Goal: Transaction & Acquisition: Purchase product/service

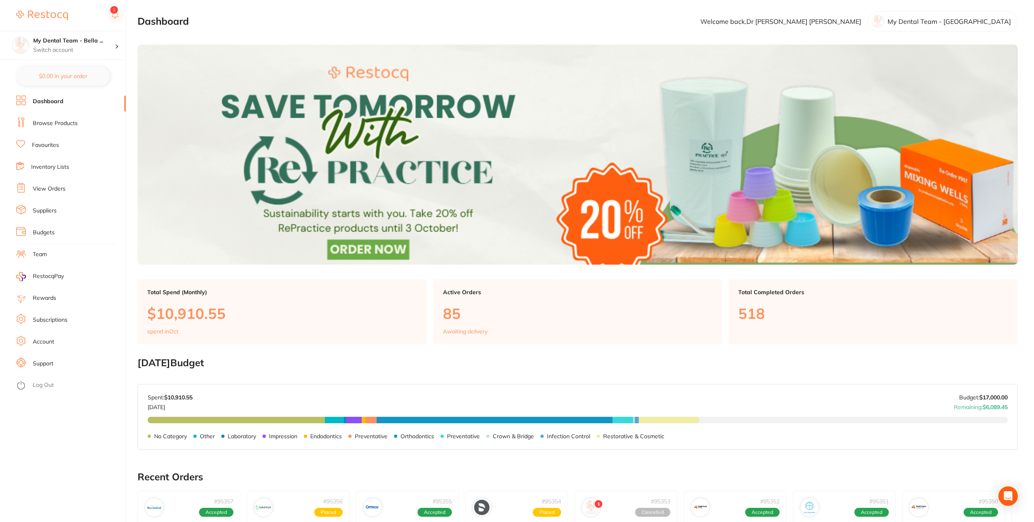
click at [64, 192] on link "View Orders" at bounding box center [49, 189] width 33 height 8
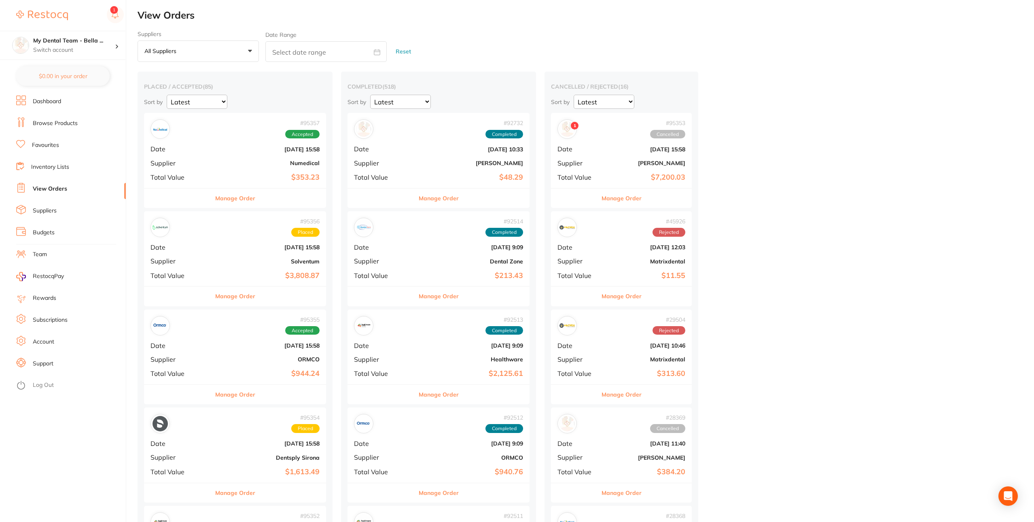
click at [601, 198] on button "Manage Order" at bounding box center [621, 197] width 40 height 19
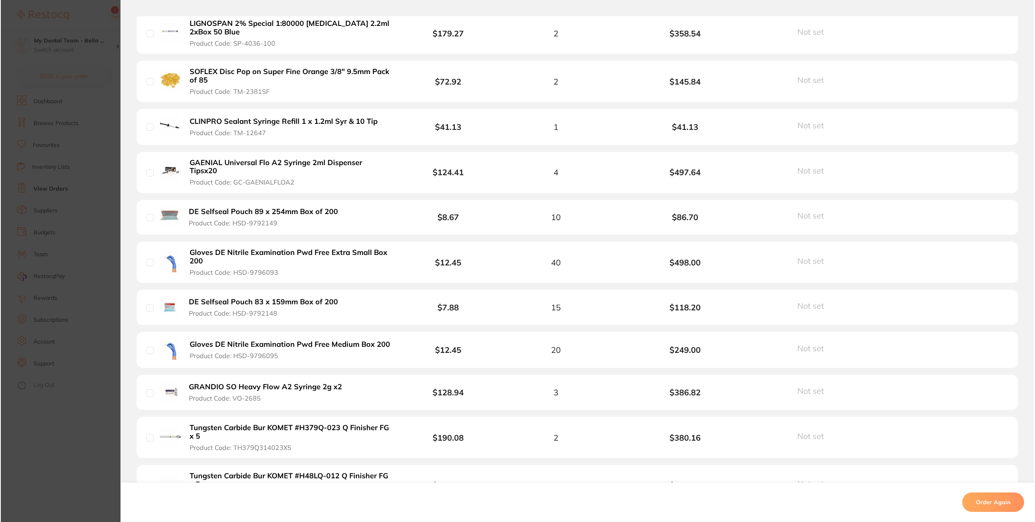
scroll to position [1086, 0]
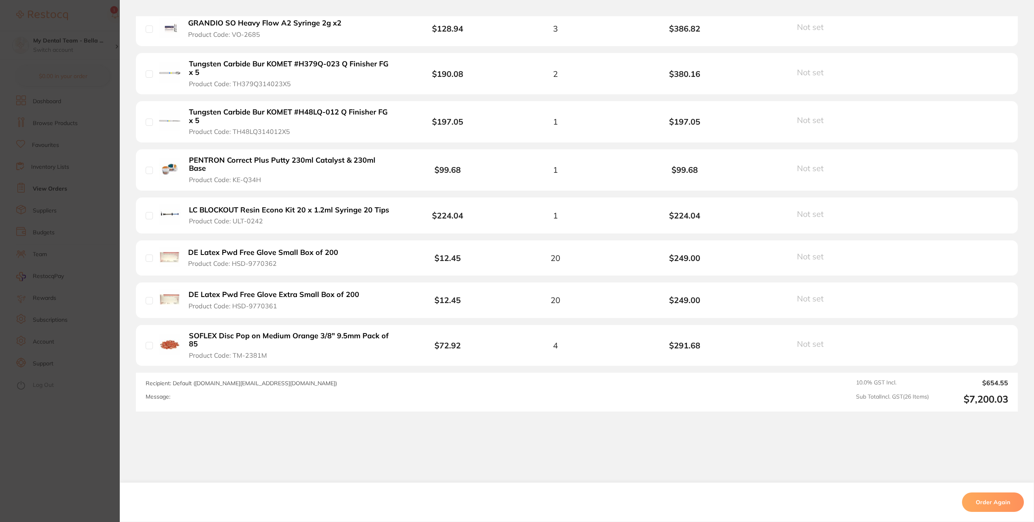
click at [987, 501] on button "Order Again" at bounding box center [993, 501] width 62 height 19
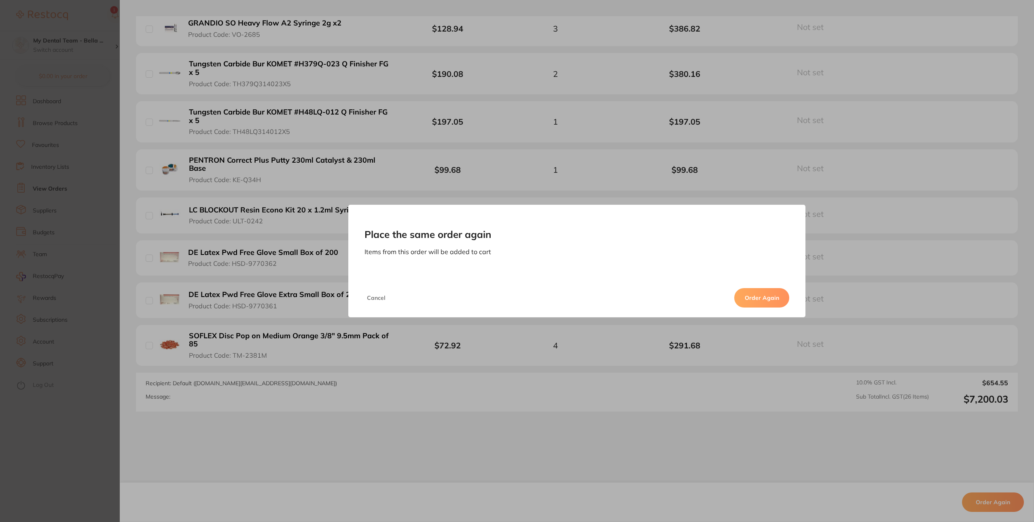
click at [783, 301] on button "Order Again" at bounding box center [761, 297] width 55 height 19
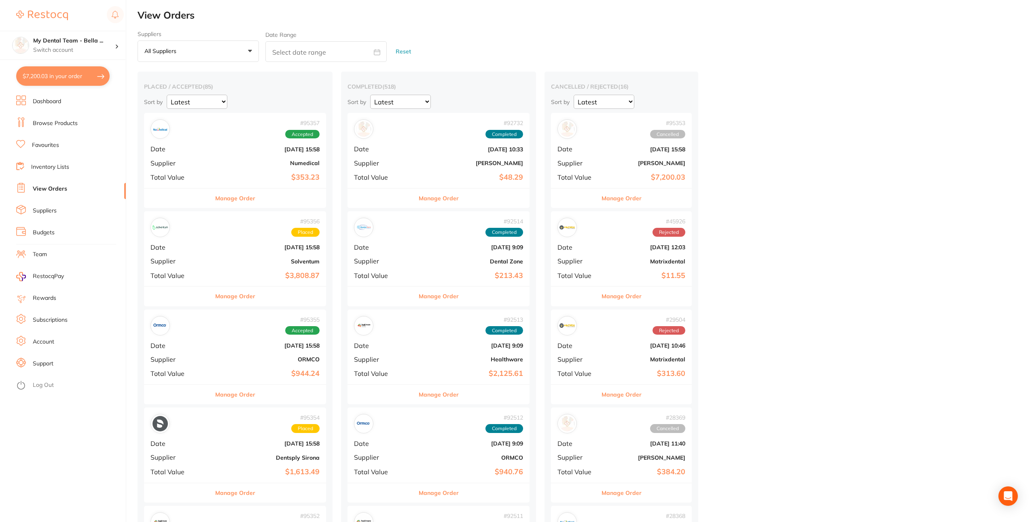
click at [59, 78] on button "$7,200.03 in your order" at bounding box center [62, 75] width 93 height 19
checkbox input "true"
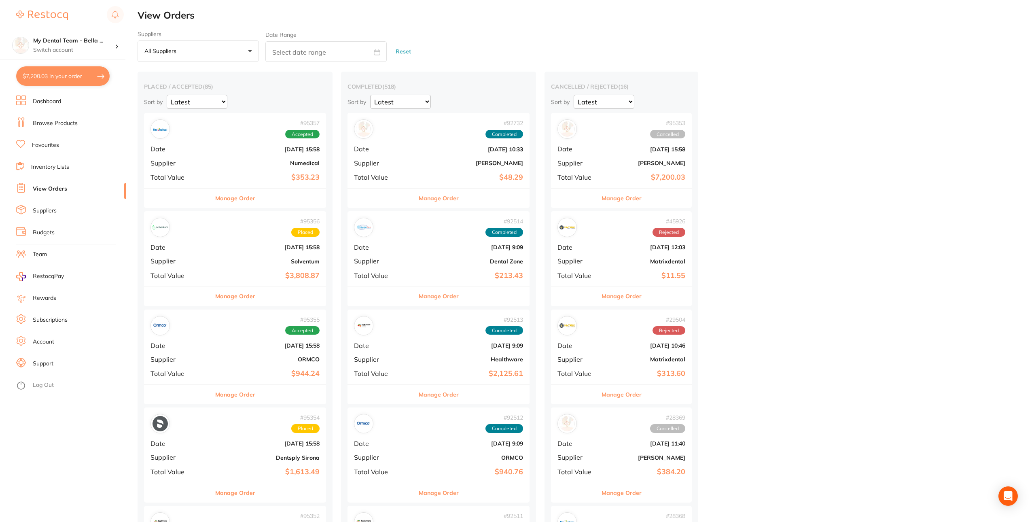
checkbox input "true"
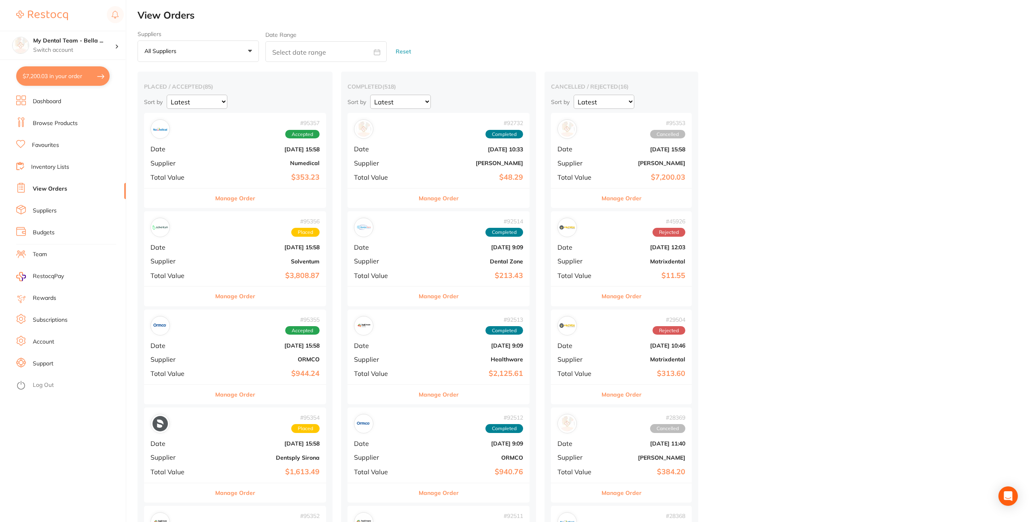
checkbox input "true"
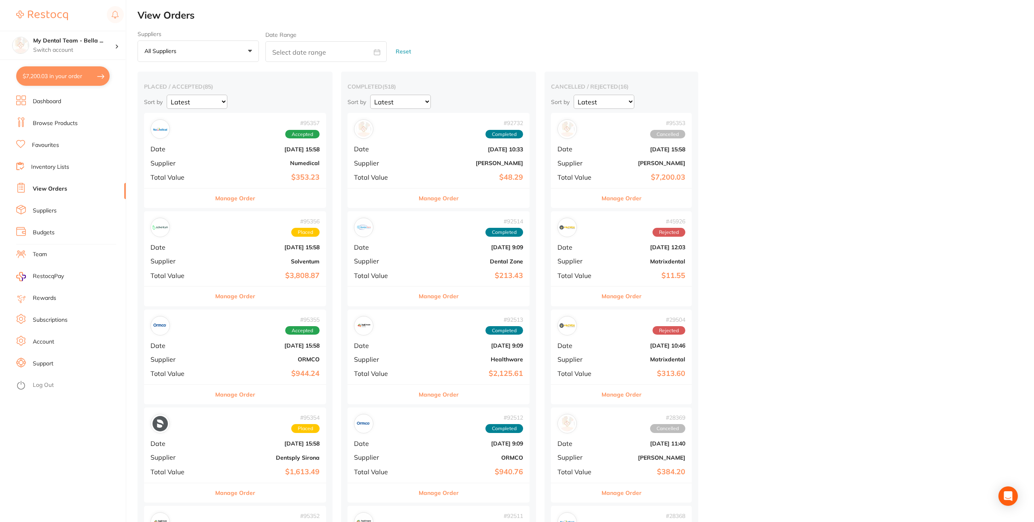
checkbox input "true"
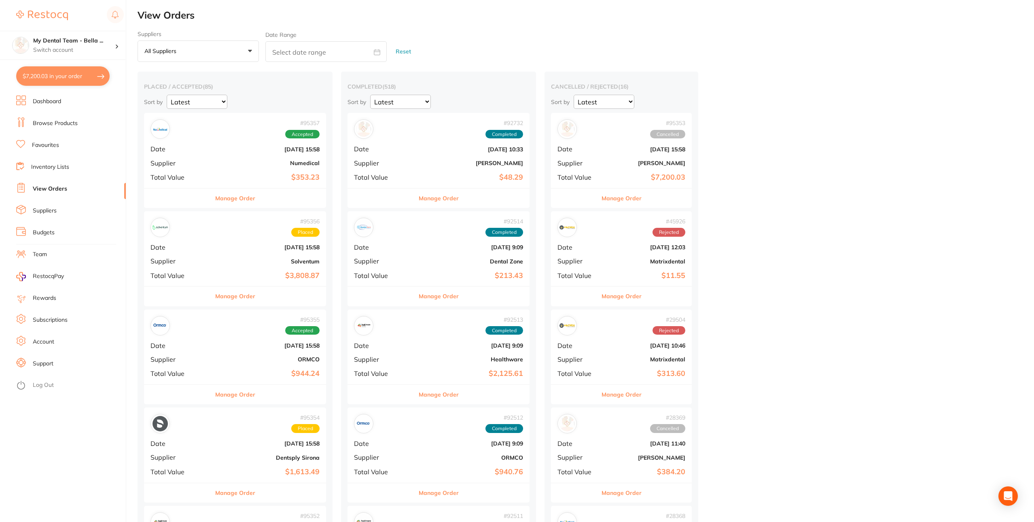
checkbox input "true"
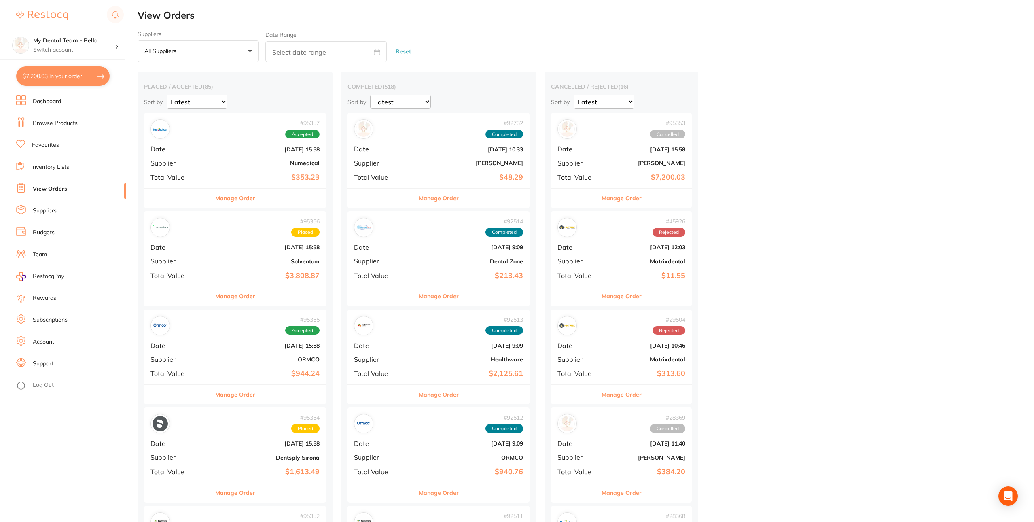
checkbox input "true"
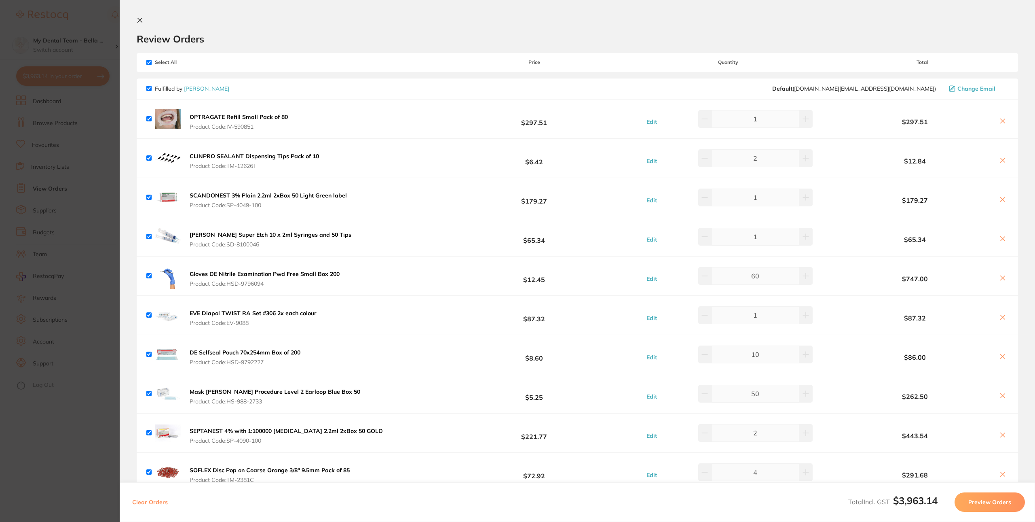
checkbox input "true"
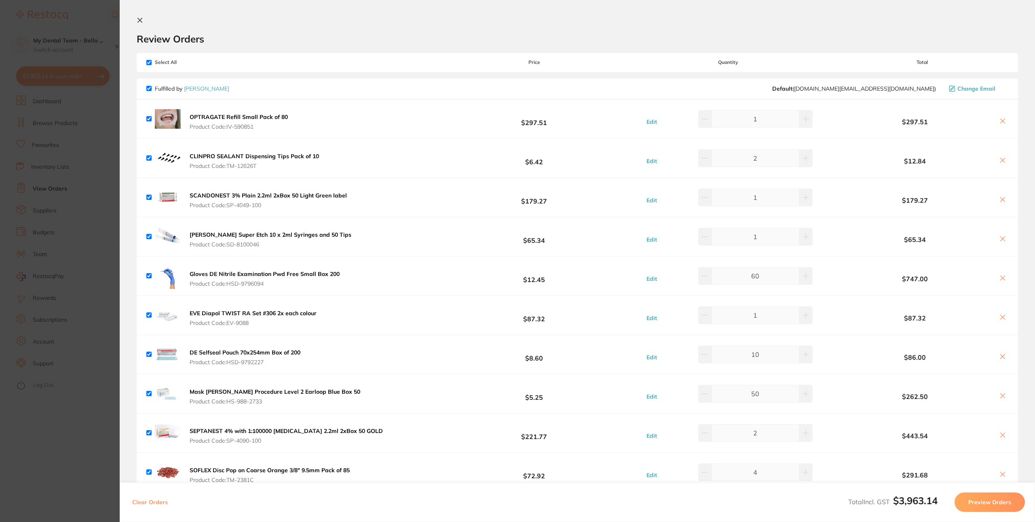
checkbox input "true"
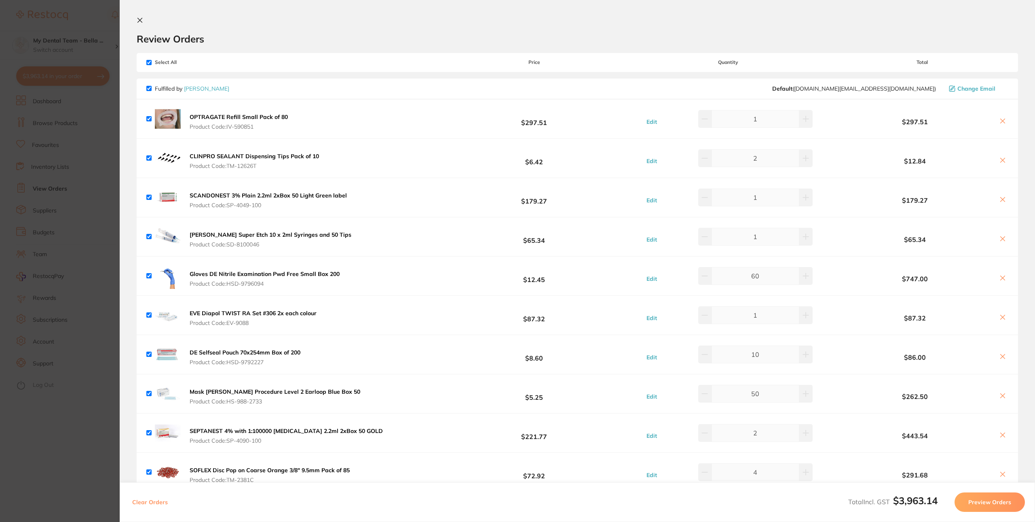
checkbox input "true"
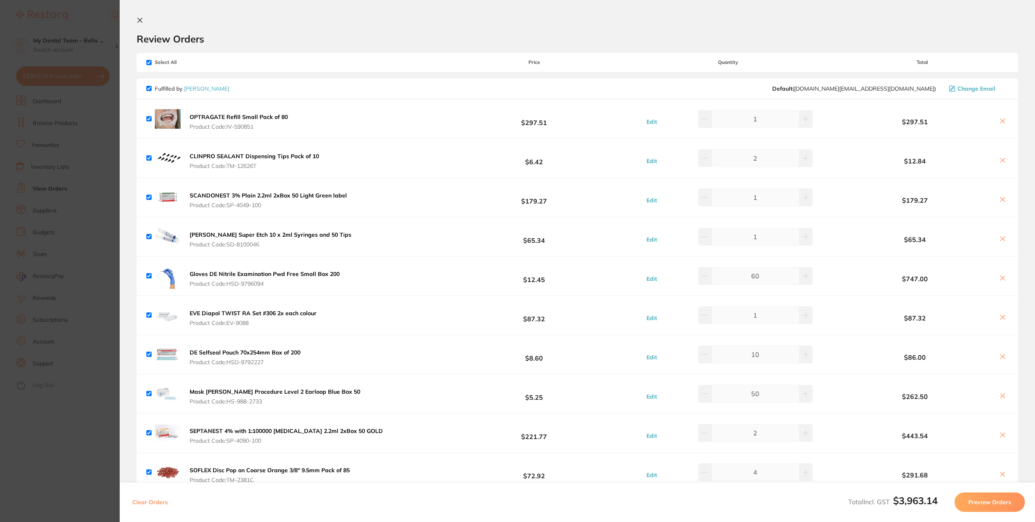
checkbox input "true"
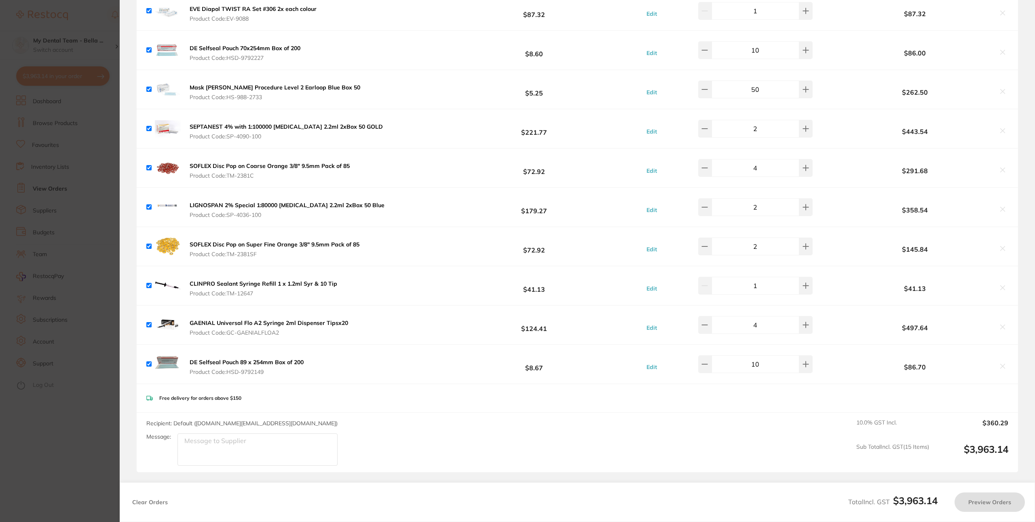
scroll to position [131, 0]
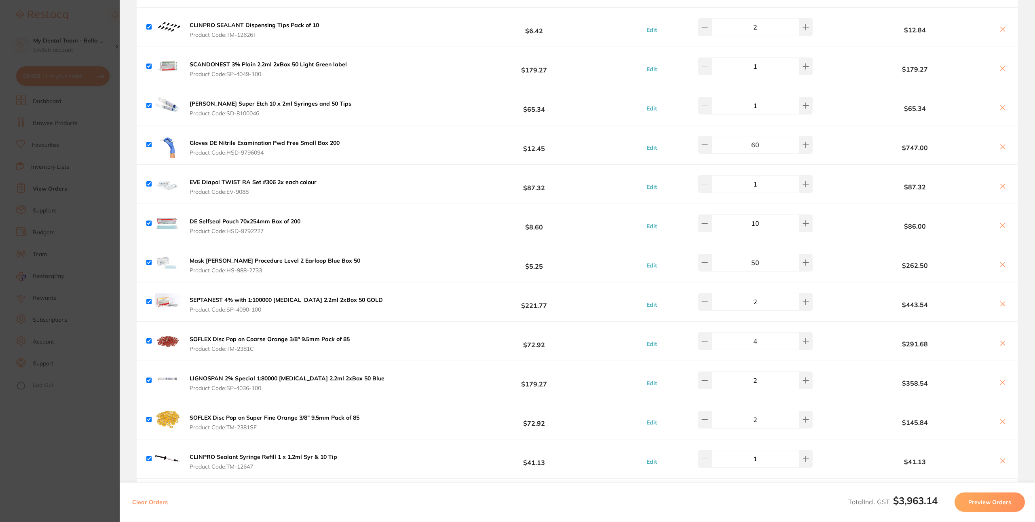
checkbox input "true"
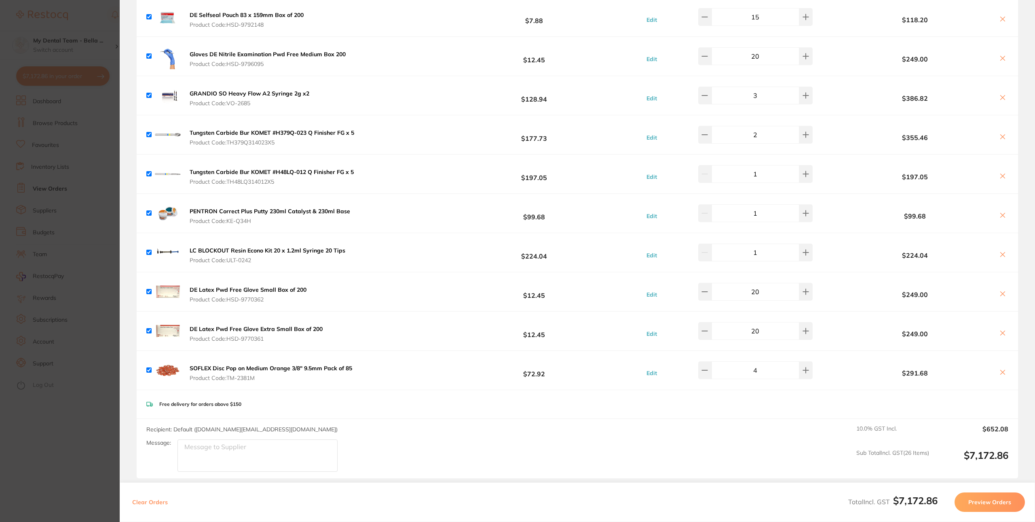
scroll to position [863, 0]
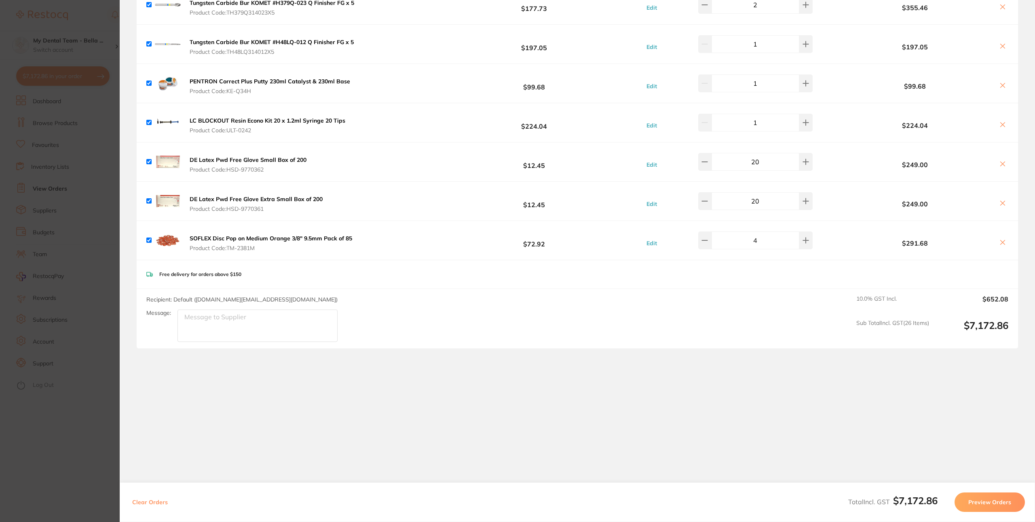
click at [980, 496] on button "Preview Orders" at bounding box center [990, 501] width 70 height 19
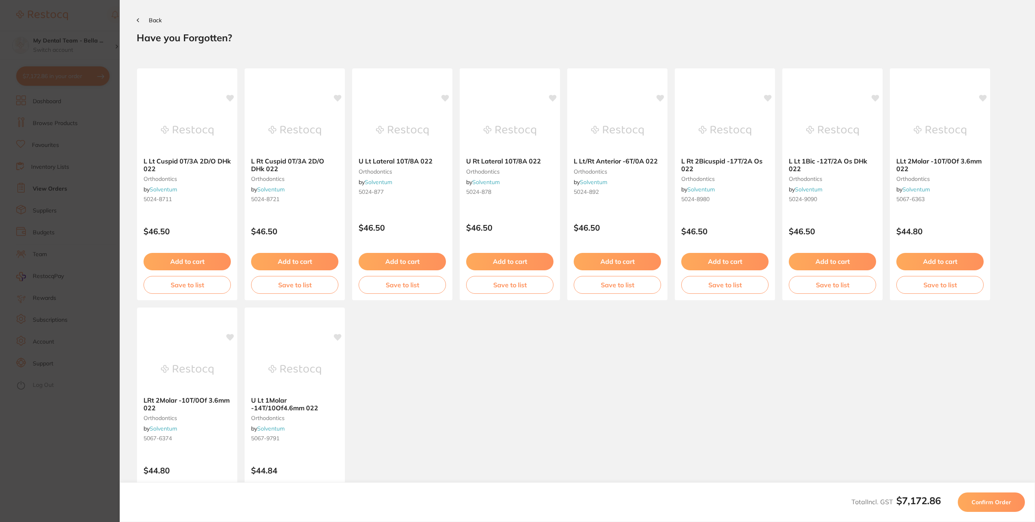
scroll to position [0, 0]
click at [978, 499] on span "Confirm Order" at bounding box center [992, 501] width 40 height 7
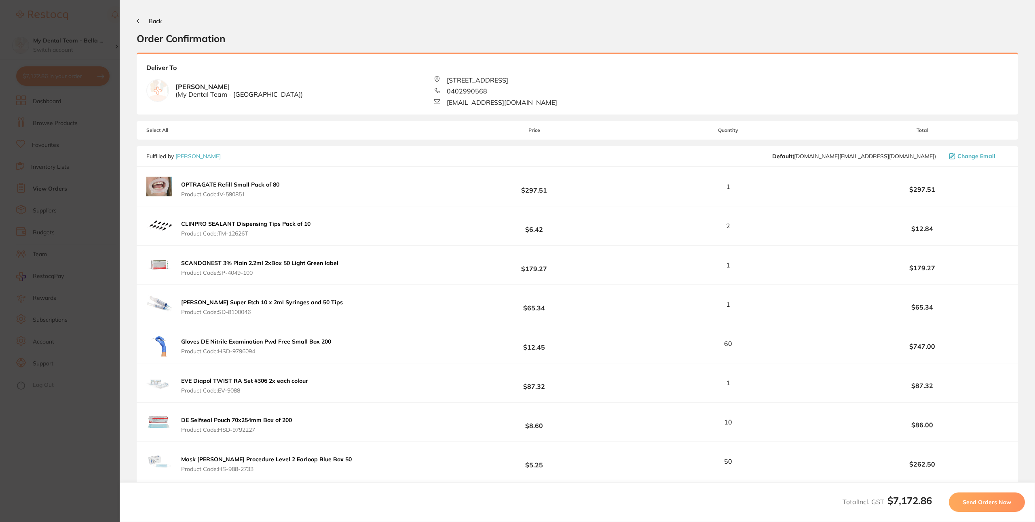
click at [980, 504] on span "Send Orders Now" at bounding box center [987, 501] width 49 height 7
